Goal: Task Accomplishment & Management: Manage account settings

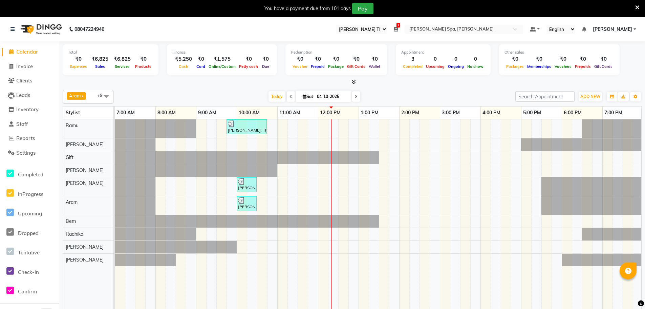
select select "100"
click at [398, 27] on icon at bounding box center [396, 29] width 4 height 5
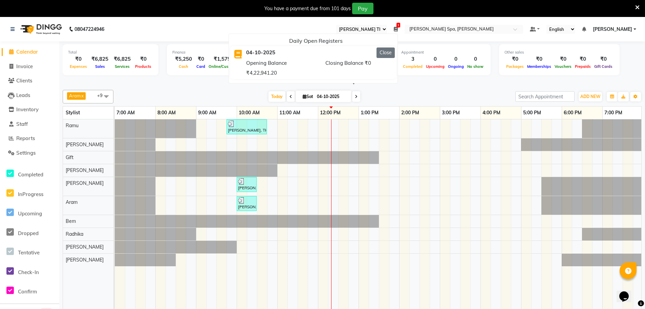
click at [395, 54] on button "Close" at bounding box center [386, 52] width 18 height 11
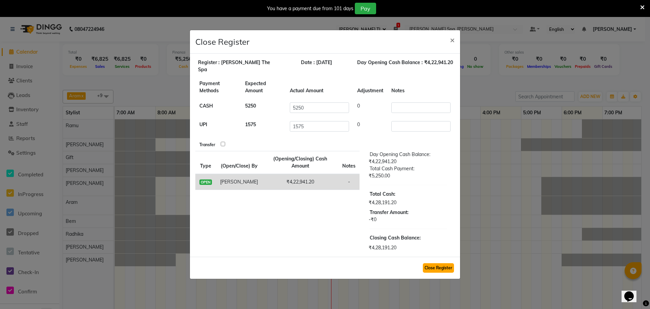
click at [441, 263] on button "Close Register" at bounding box center [438, 267] width 31 height 9
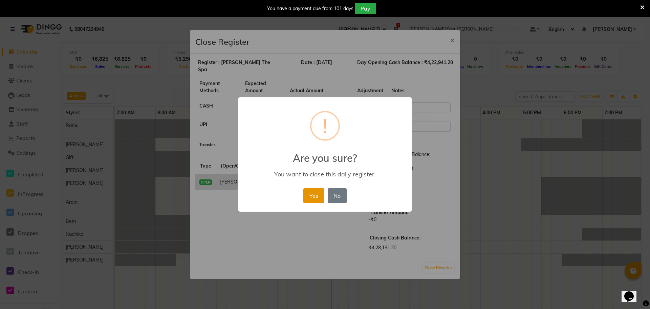
click at [310, 199] on button "Yes" at bounding box center [314, 195] width 21 height 15
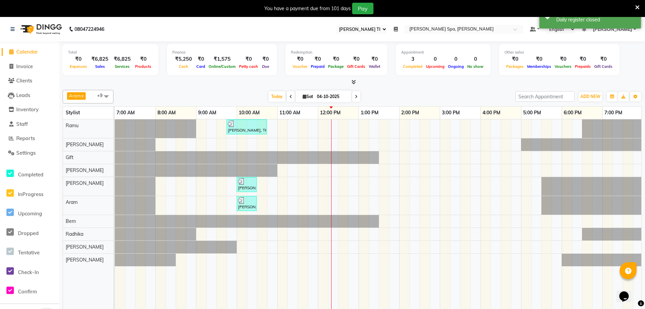
click at [628, 30] on span "[PERSON_NAME]" at bounding box center [612, 29] width 39 height 7
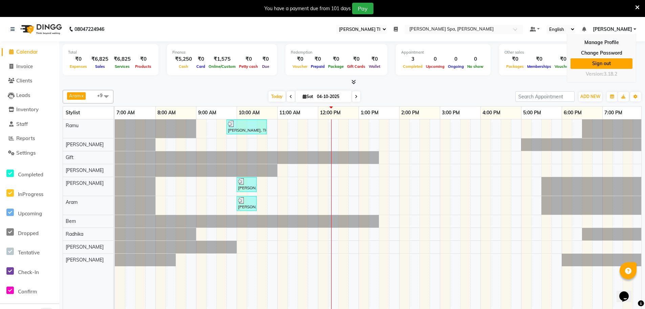
click at [596, 65] on link "Sign out" at bounding box center [602, 63] width 62 height 11
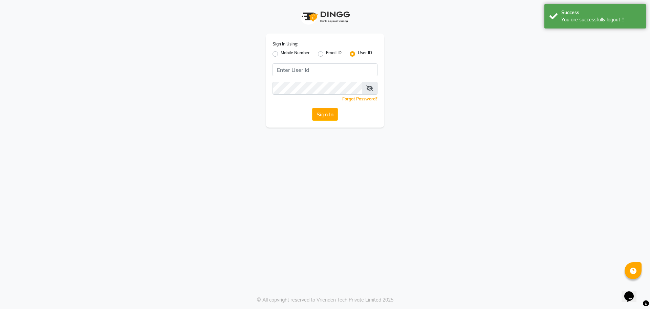
click at [281, 54] on label "Mobile Number" at bounding box center [295, 54] width 29 height 8
click at [281, 54] on input "Mobile Number" at bounding box center [283, 52] width 4 height 4
radio input "true"
radio input "false"
click at [321, 71] on input "Username" at bounding box center [336, 69] width 82 height 13
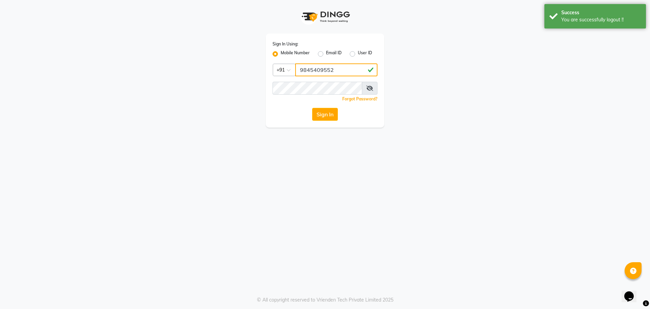
type input "9845409552"
click at [329, 116] on button "Sign In" at bounding box center [325, 114] width 26 height 13
